Goal: Transaction & Acquisition: Purchase product/service

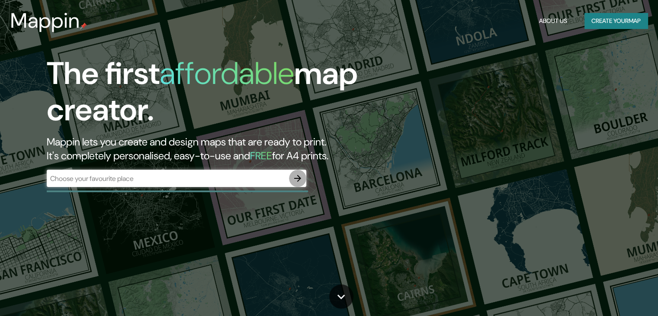
click at [300, 179] on icon "button" at bounding box center [297, 178] width 7 height 7
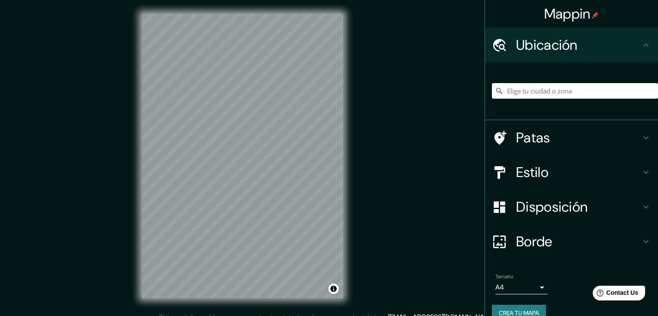
click at [533, 94] on input "Elige tu ciudad o zona" at bounding box center [575, 91] width 166 height 16
type input "[GEOGRAPHIC_DATA], [GEOGRAPHIC_DATA], [GEOGRAPHIC_DATA]"
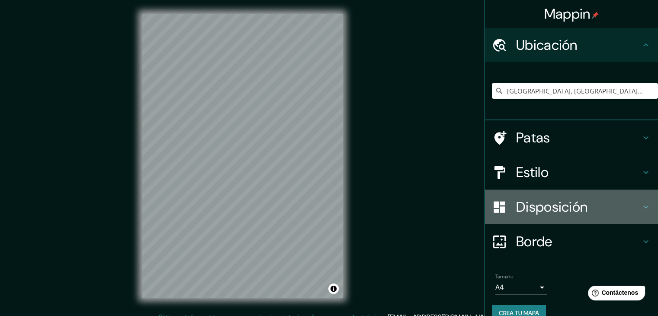
click at [634, 207] on h4 "Disposición" at bounding box center [578, 206] width 125 height 17
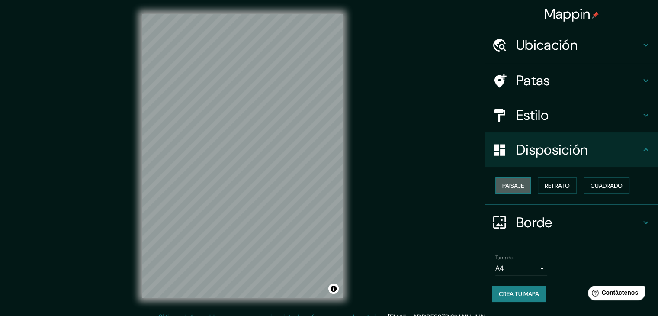
click at [520, 185] on font "Paisaje" at bounding box center [514, 186] width 22 height 8
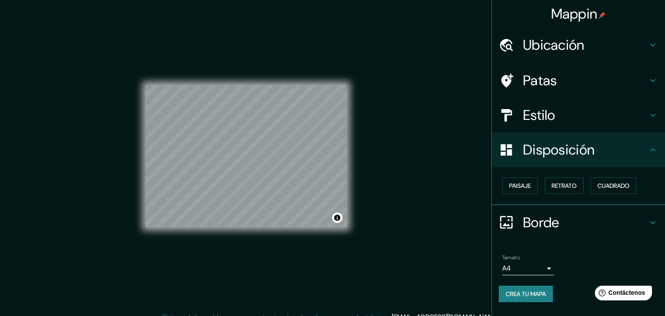
click at [543, 264] on body "Mappin Ubicación [GEOGRAPHIC_DATA], [GEOGRAPHIC_DATA], [GEOGRAPHIC_DATA] [GEOGR…" at bounding box center [332, 158] width 665 height 316
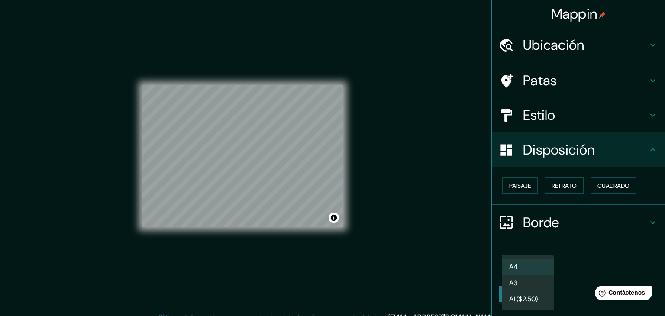
click at [521, 280] on li "A3" at bounding box center [528, 283] width 52 height 16
type input "a4"
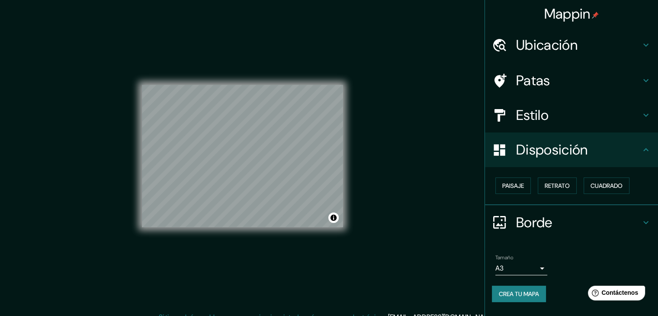
click at [644, 117] on icon at bounding box center [646, 115] width 10 height 10
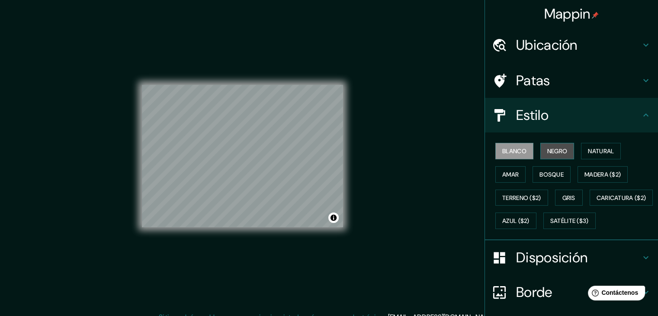
click at [550, 150] on font "Negro" at bounding box center [558, 151] width 20 height 8
click at [504, 152] on font "Blanco" at bounding box center [515, 151] width 24 height 8
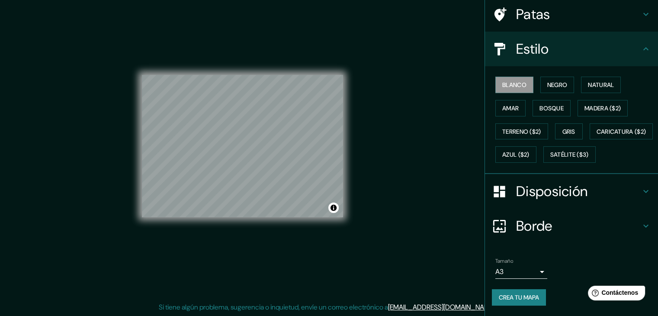
scroll to position [87, 0]
drag, startPoint x: 654, startPoint y: 226, endPoint x: 48, endPoint y: 14, distance: 641.5
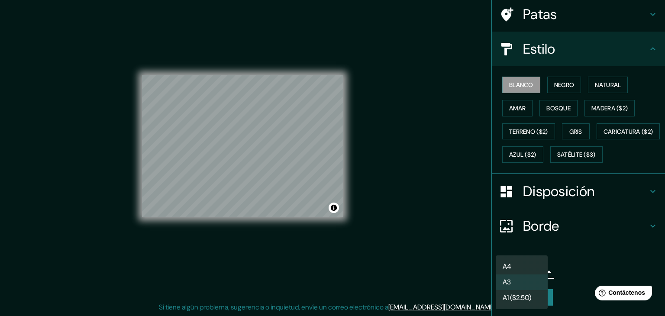
click at [533, 271] on body "Mappin Ubicación [GEOGRAPHIC_DATA], [GEOGRAPHIC_DATA], [GEOGRAPHIC_DATA] [GEOGR…" at bounding box center [332, 148] width 665 height 316
click at [526, 282] on li "A3" at bounding box center [522, 283] width 52 height 16
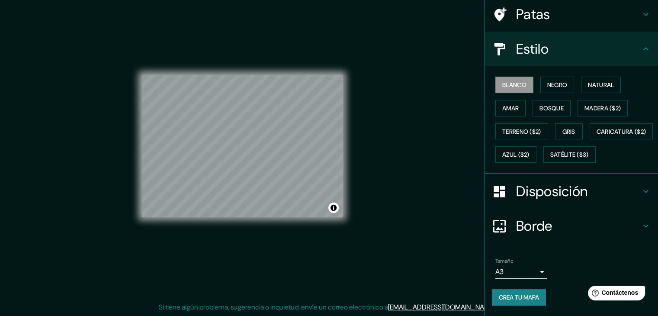
click at [396, 127] on div "Mappin Ubicación [GEOGRAPHIC_DATA], [GEOGRAPHIC_DATA], [GEOGRAPHIC_DATA] [GEOGR…" at bounding box center [329, 153] width 658 height 326
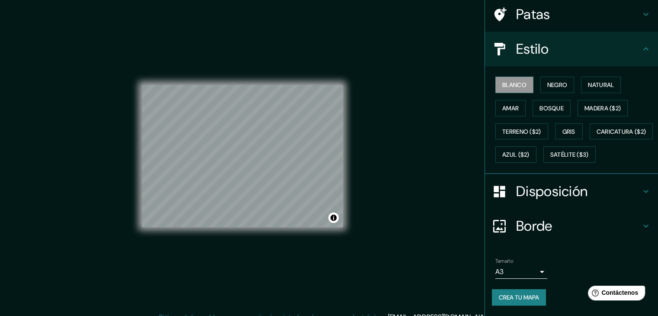
scroll to position [0, 0]
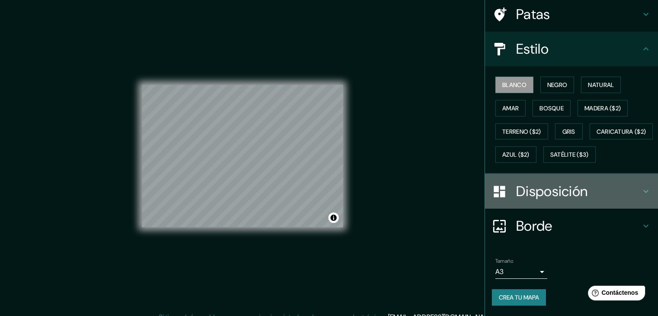
click at [641, 193] on icon at bounding box center [646, 191] width 10 height 10
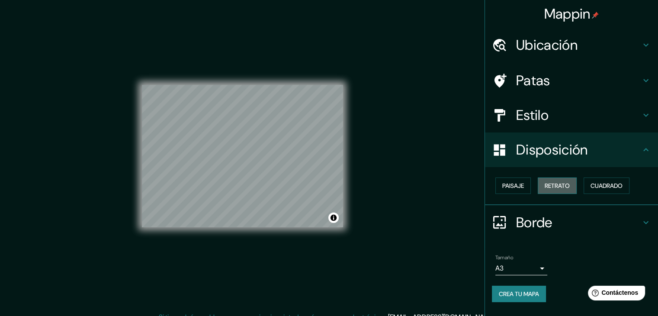
click at [561, 184] on font "Retrato" at bounding box center [557, 186] width 25 height 8
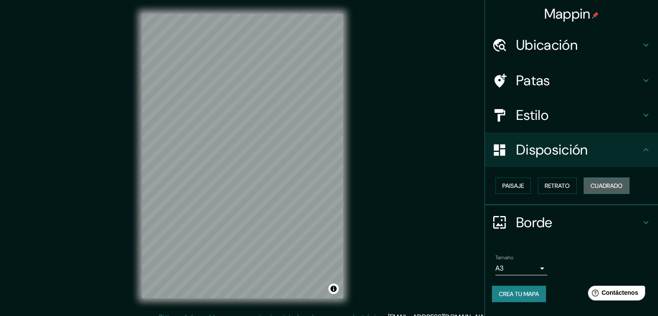
click at [607, 182] on font "Cuadrado" at bounding box center [607, 186] width 32 height 8
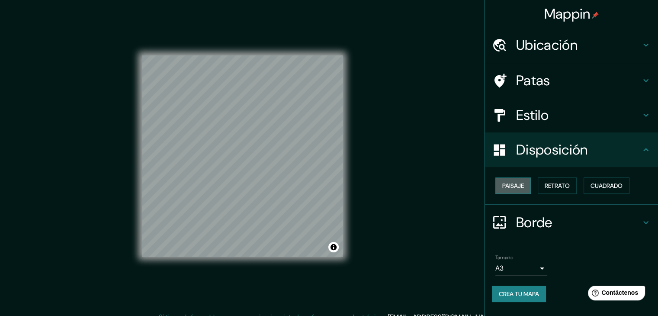
click at [505, 186] on font "Paisaje" at bounding box center [514, 186] width 22 height 8
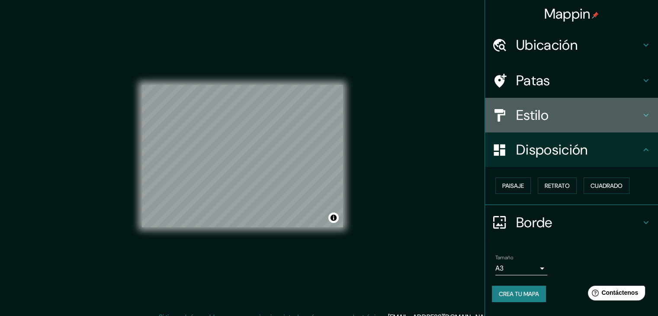
click at [645, 119] on icon at bounding box center [646, 115] width 10 height 10
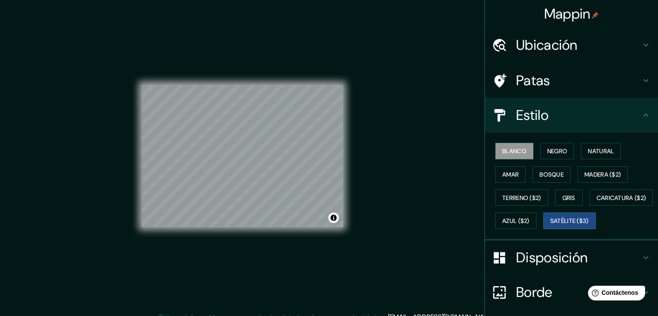
click at [551, 225] on font "Satélite ($3)" at bounding box center [570, 221] width 39 height 8
click at [505, 151] on font "Blanco" at bounding box center [515, 151] width 24 height 8
click at [567, 193] on font "Gris" at bounding box center [569, 197] width 13 height 11
click at [516, 151] on font "Blanco" at bounding box center [515, 151] width 24 height 8
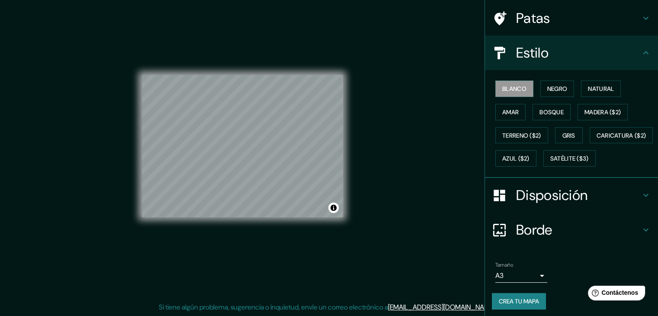
scroll to position [87, 0]
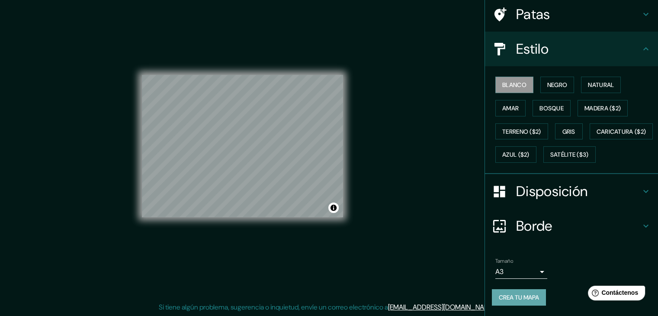
click at [524, 293] on font "Crea tu mapa" at bounding box center [519, 297] width 40 height 8
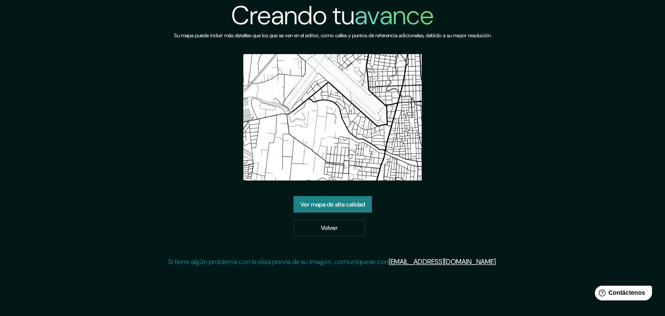
click at [348, 202] on font "Ver mapa de alta calidad" at bounding box center [332, 204] width 64 height 8
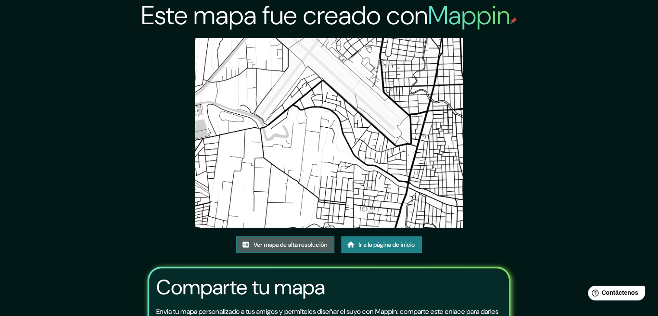
click at [267, 239] on font "Ver mapa de alta resolución" at bounding box center [291, 244] width 74 height 11
